Goal: Task Accomplishment & Management: Manage account settings

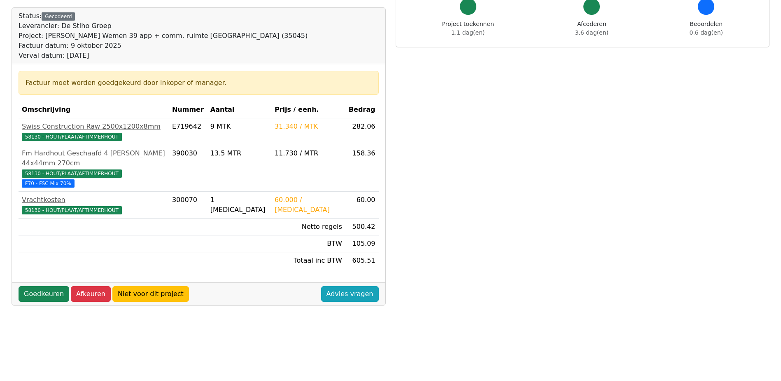
scroll to position [65, 0]
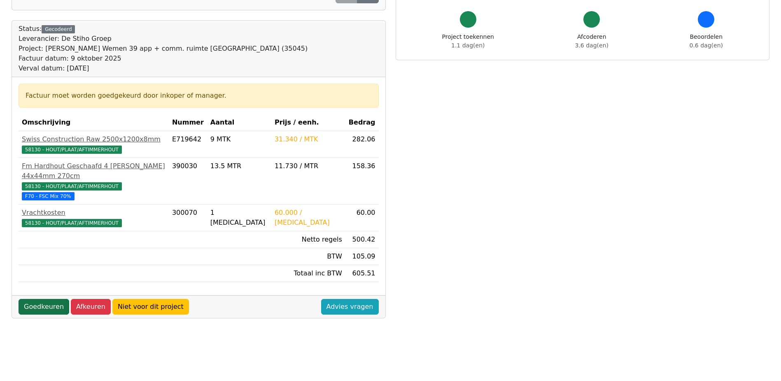
click at [44, 299] on link "Goedkeuren" at bounding box center [44, 307] width 51 height 16
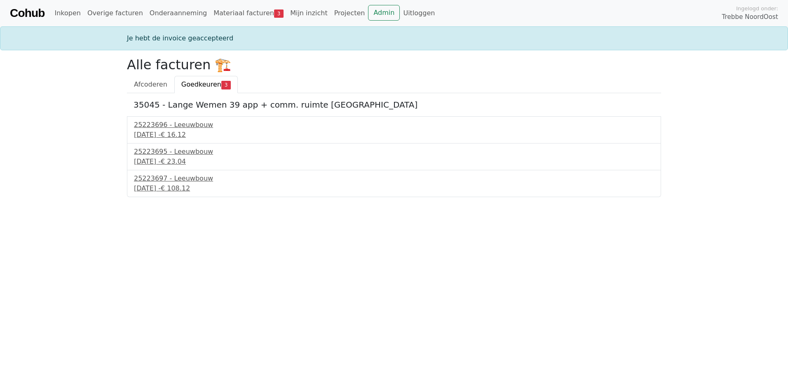
click at [171, 118] on div "25223696 - Leeuwbouw 13 oktober 2025 - € 16.12" at bounding box center [394, 129] width 534 height 27
click at [173, 124] on div "25223696 - Leeuwbouw" at bounding box center [394, 125] width 520 height 10
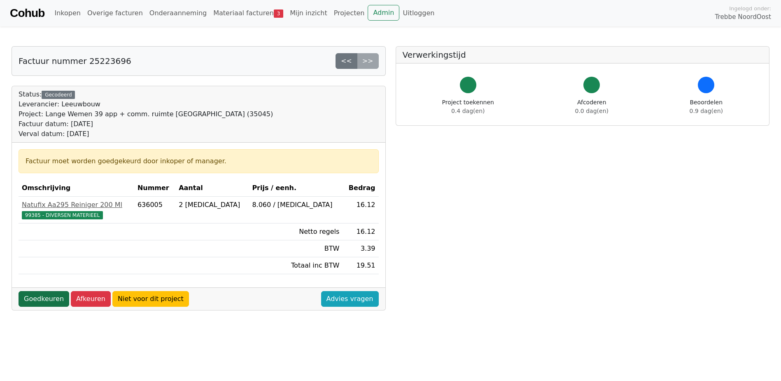
click at [51, 297] on link "Goedkeuren" at bounding box center [44, 299] width 51 height 16
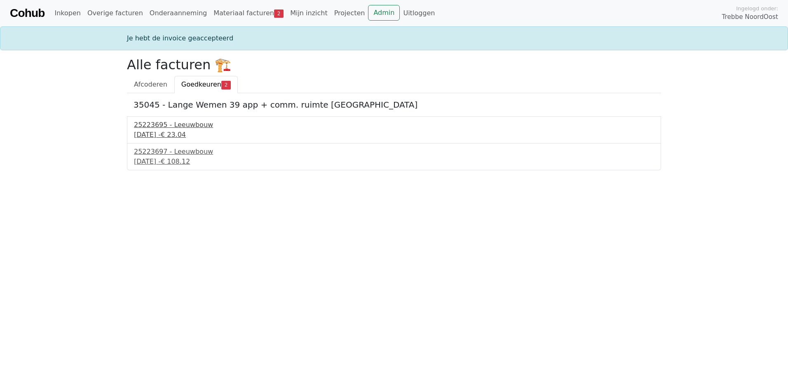
click at [177, 128] on div "25223695 - Leeuwbouw" at bounding box center [394, 125] width 520 height 10
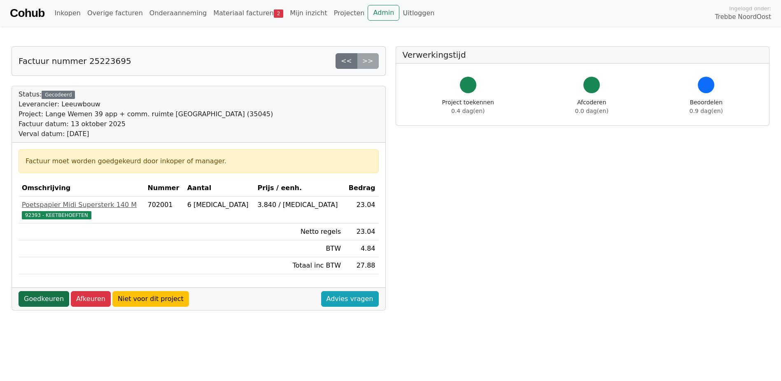
click at [51, 300] on link "Goedkeuren" at bounding box center [44, 299] width 51 height 16
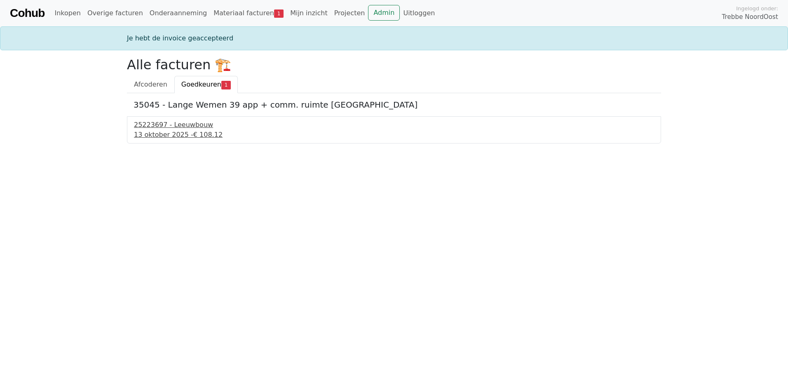
click at [193, 134] on span "€ 108.12" at bounding box center [207, 135] width 29 height 8
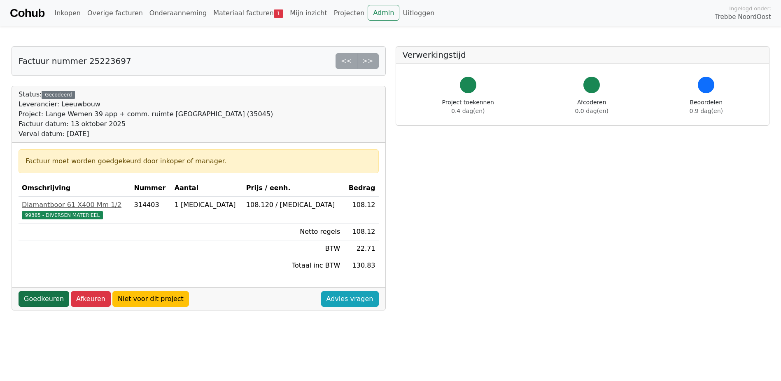
click at [46, 300] on link "Goedkeuren" at bounding box center [44, 299] width 51 height 16
